Goal: Task Accomplishment & Management: Use online tool/utility

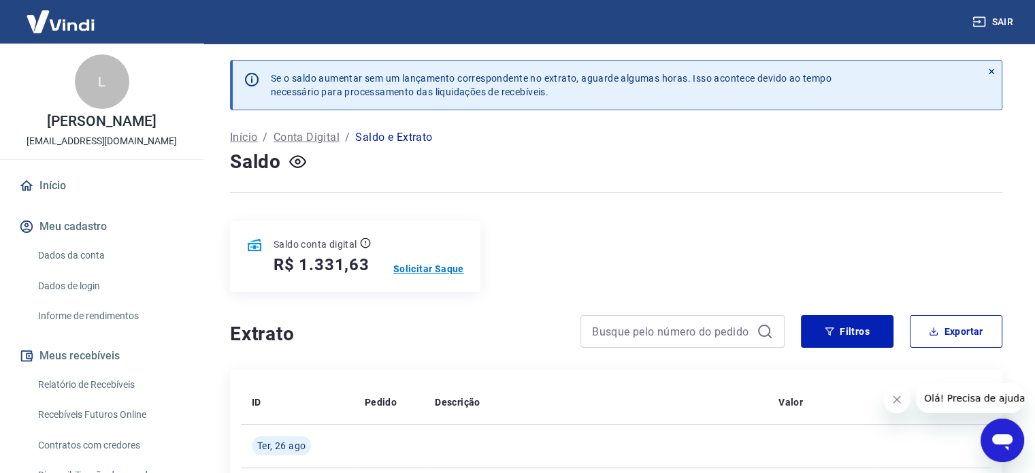
click at [421, 263] on p "Solicitar Saque" at bounding box center [428, 269] width 71 height 14
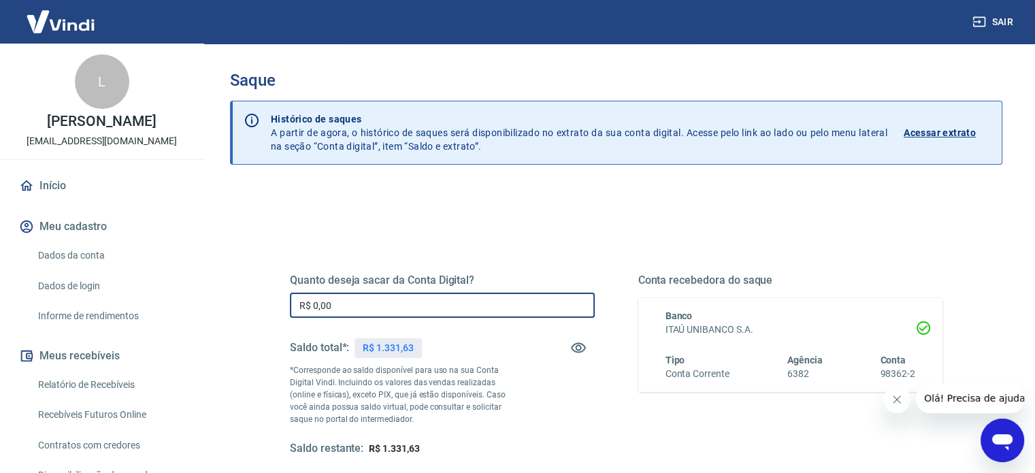
click at [389, 304] on input "R$ 0,00" at bounding box center [442, 305] width 305 height 25
type input "R$ 1.331,63"
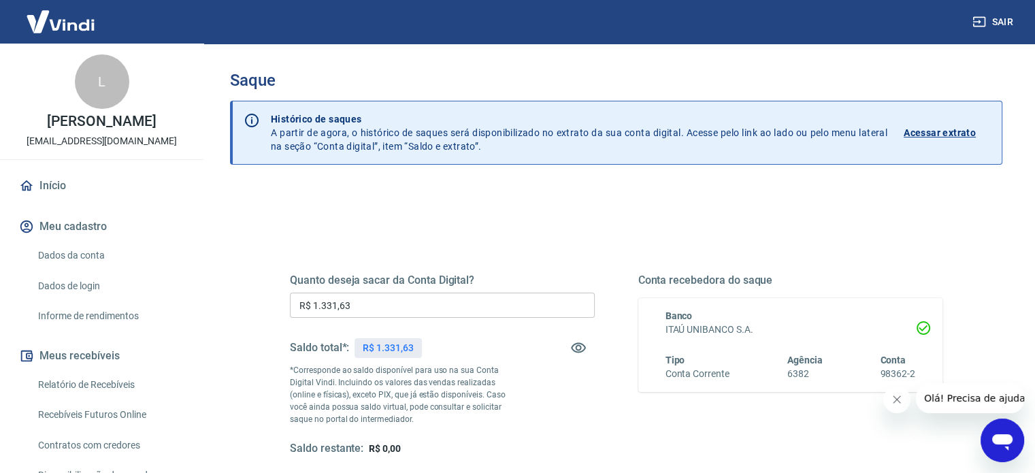
click at [572, 418] on div "Quanto deseja sacar da Conta Digital? R$ 1.331,63 ​ Saldo total*: R$ 1.331,63 *…" at bounding box center [442, 365] width 305 height 182
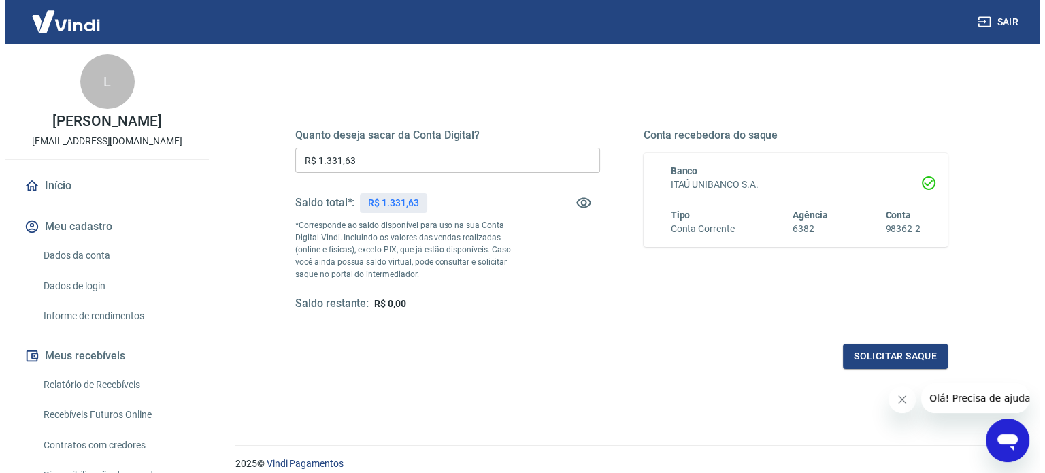
scroll to position [199, 0]
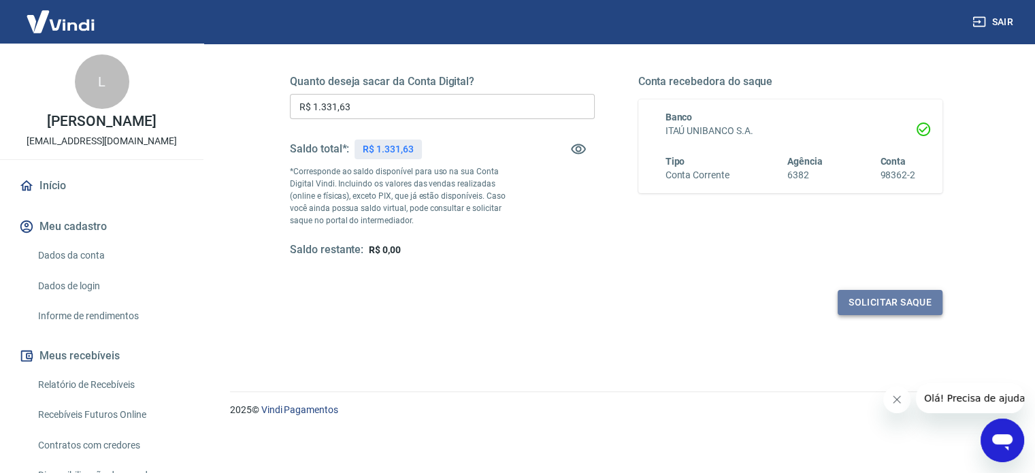
click at [871, 295] on button "Solicitar saque" at bounding box center [890, 302] width 105 height 25
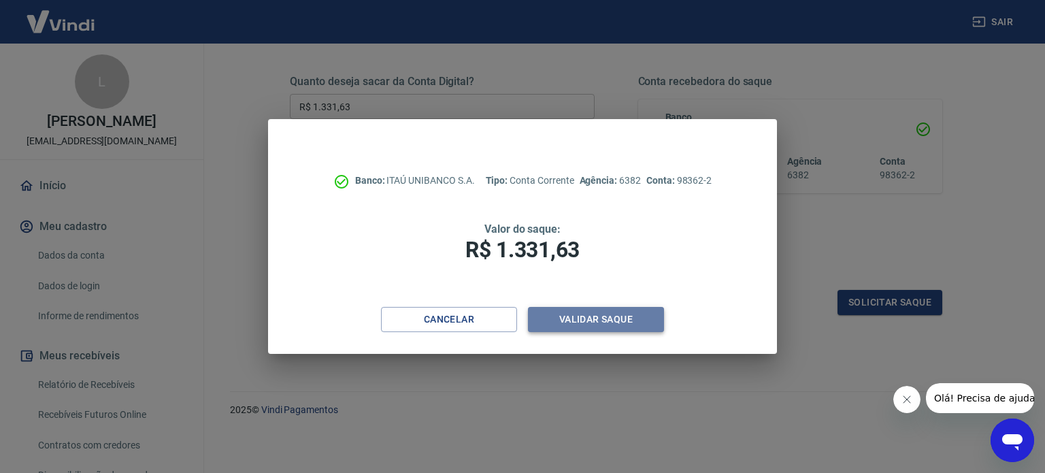
click at [589, 319] on button "Validar saque" at bounding box center [596, 319] width 136 height 25
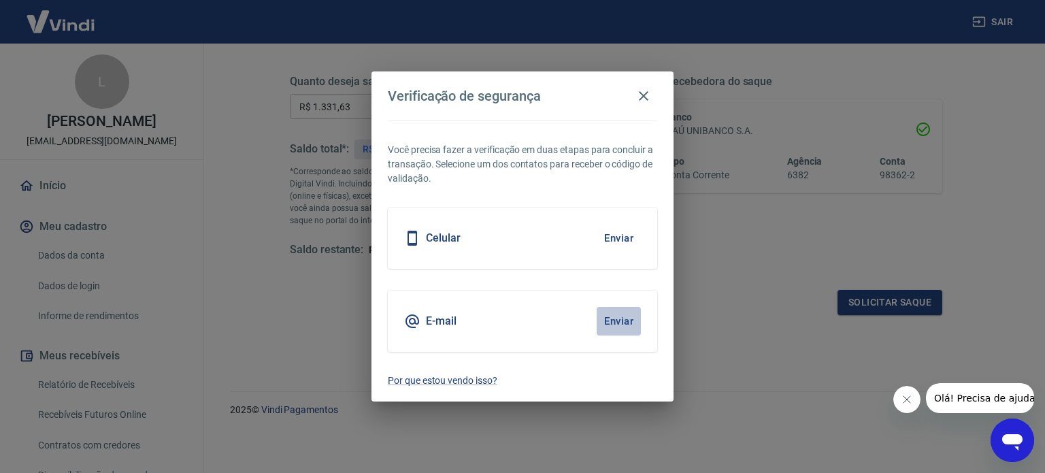
click at [619, 318] on button "Enviar" at bounding box center [619, 321] width 44 height 29
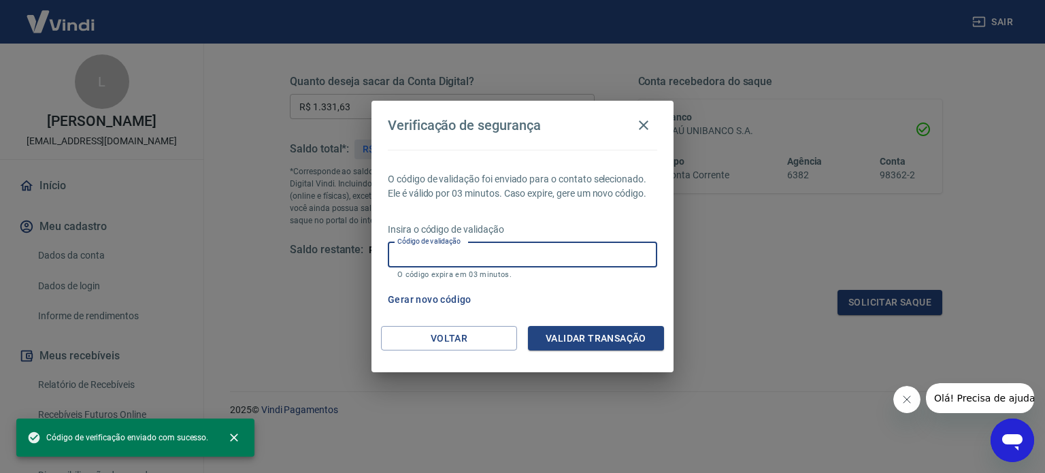
click at [403, 256] on input "Código de validação" at bounding box center [523, 254] width 270 height 25
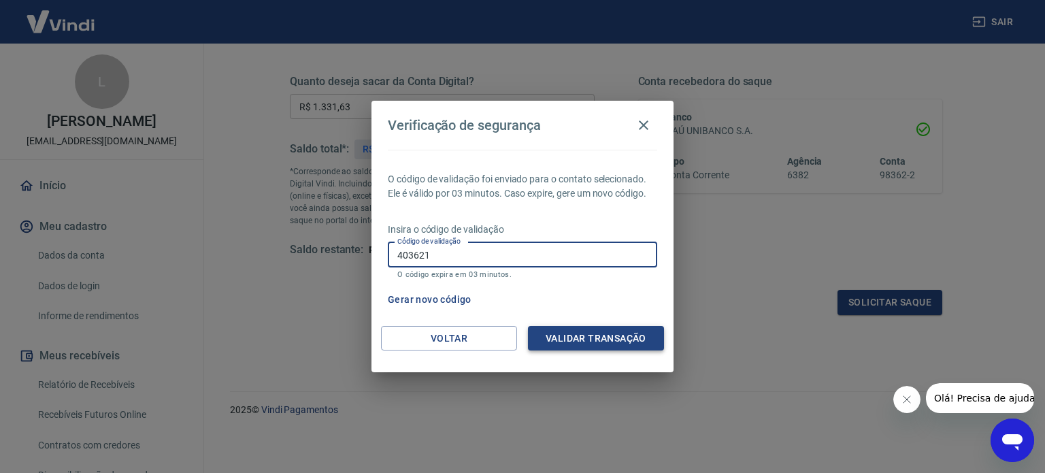
type input "403621"
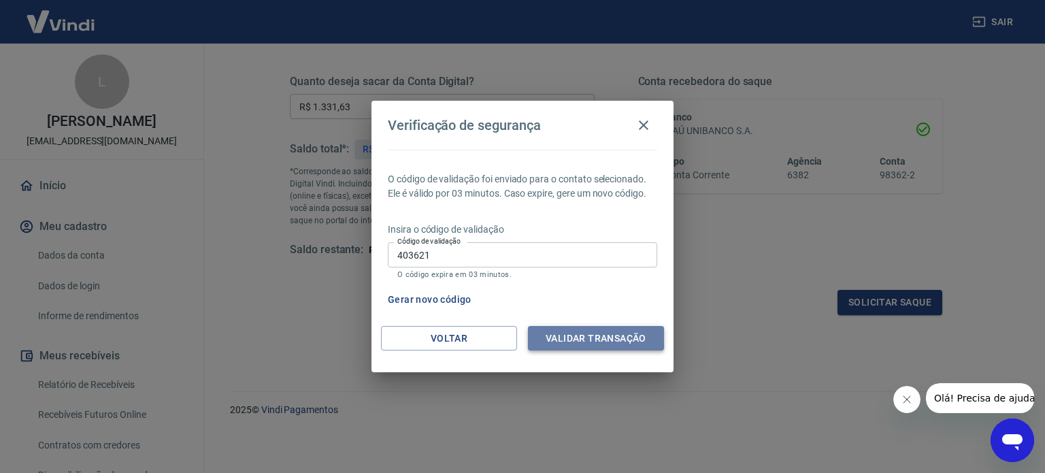
click at [599, 336] on button "Validar transação" at bounding box center [596, 338] width 136 height 25
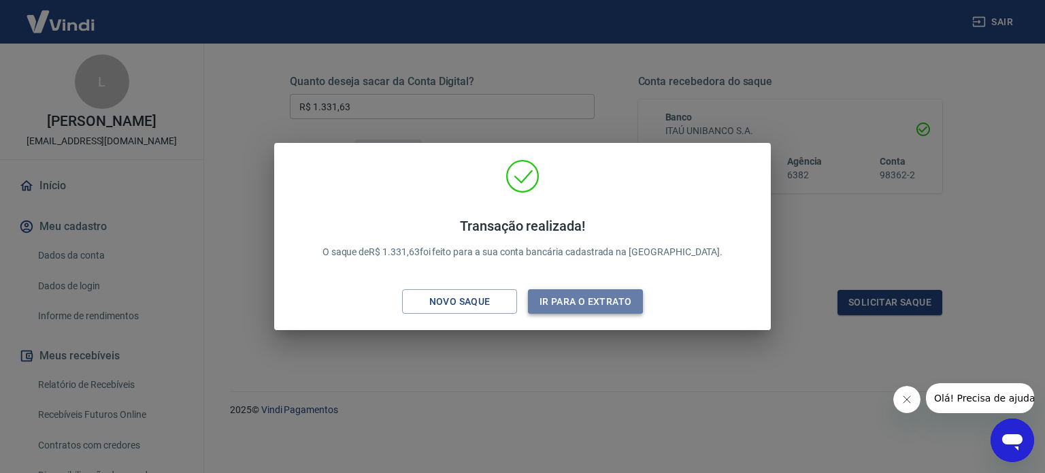
click at [593, 293] on button "Ir para o extrato" at bounding box center [585, 301] width 115 height 25
